Goal: Browse casually

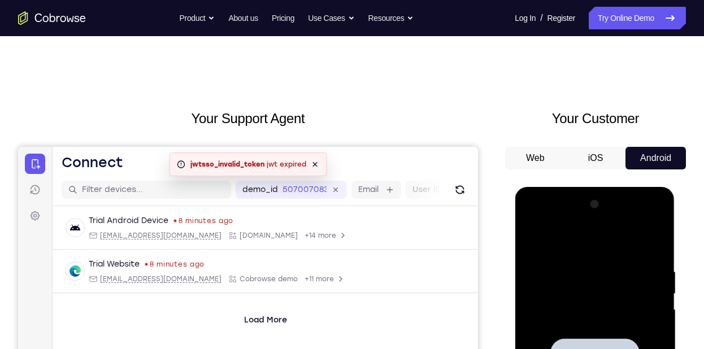
click at [557, 241] on div at bounding box center [594, 354] width 142 height 316
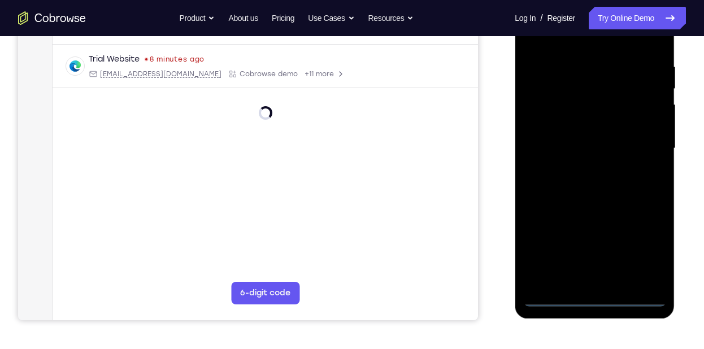
scroll to position [207, 0]
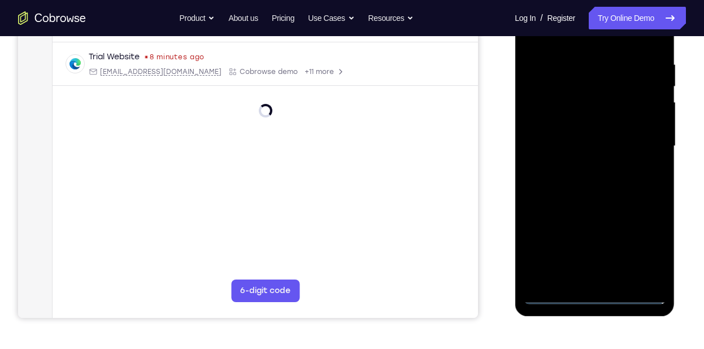
click at [594, 299] on div at bounding box center [594, 146] width 142 height 316
click at [648, 253] on div at bounding box center [594, 146] width 142 height 316
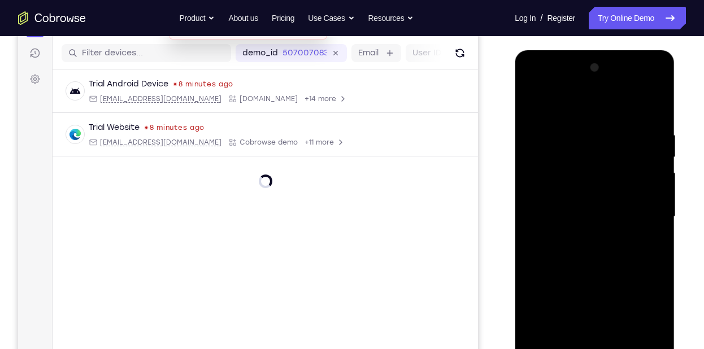
scroll to position [136, 0]
click at [588, 103] on div at bounding box center [594, 217] width 142 height 316
click at [642, 214] on div at bounding box center [594, 217] width 142 height 316
click at [581, 238] on div at bounding box center [594, 217] width 142 height 316
click at [581, 203] on div at bounding box center [594, 217] width 142 height 316
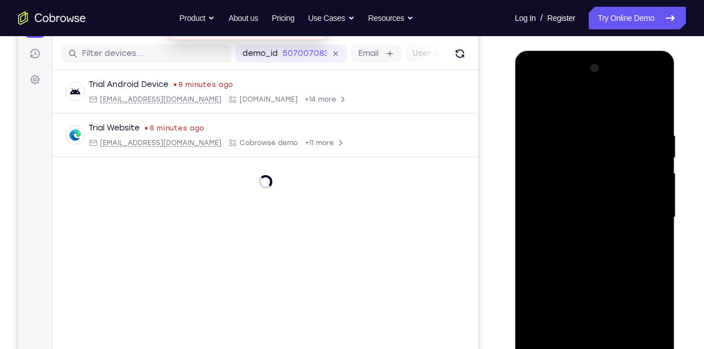
click at [572, 198] on div at bounding box center [594, 217] width 142 height 316
click at [622, 222] on div at bounding box center [594, 217] width 142 height 316
click at [624, 248] on div at bounding box center [594, 217] width 142 height 316
click at [613, 255] on div at bounding box center [594, 217] width 142 height 316
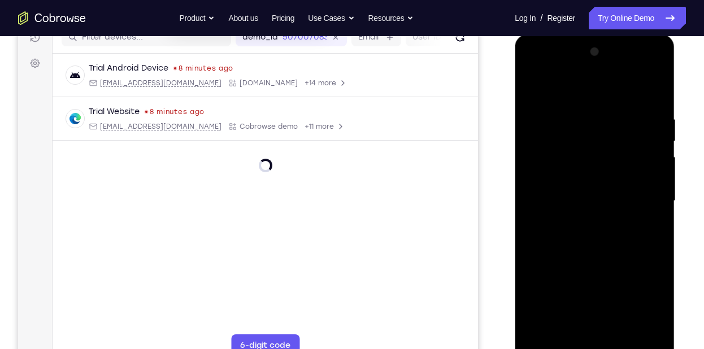
scroll to position [153, 0]
click at [613, 251] on div at bounding box center [594, 200] width 142 height 316
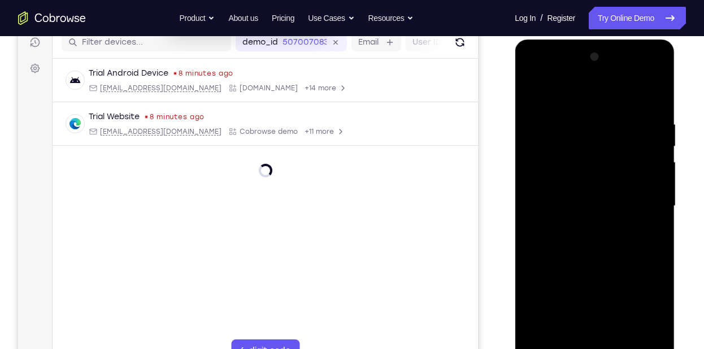
scroll to position [146, 0]
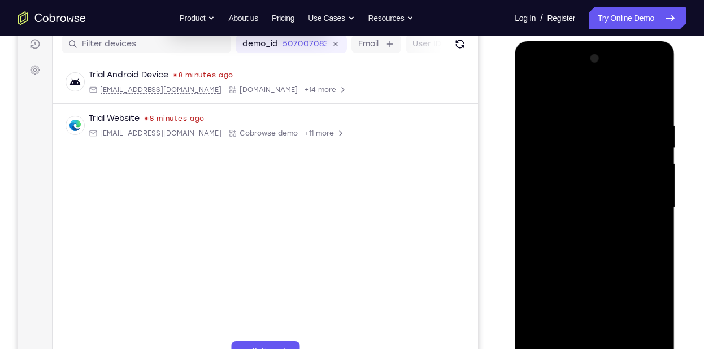
drag, startPoint x: 611, startPoint y: 240, endPoint x: 619, endPoint y: 149, distance: 91.9
click at [619, 149] on div at bounding box center [594, 208] width 142 height 316
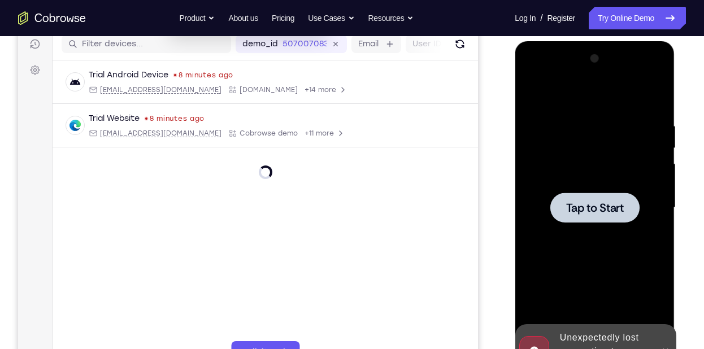
scroll to position [148, 0]
